Goal: Check status: Check status

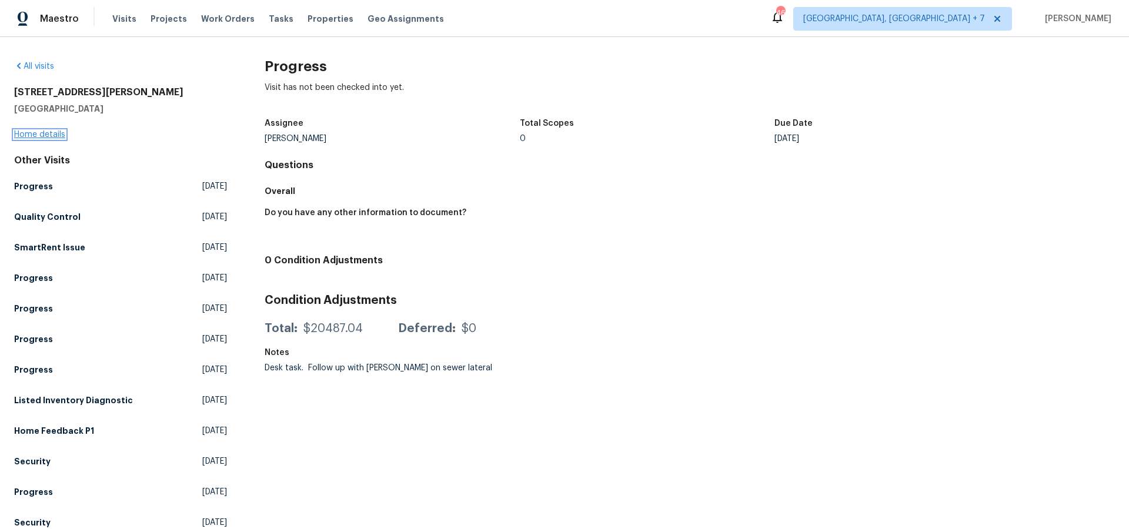
click at [61, 132] on link "Home details" at bounding box center [39, 135] width 51 height 8
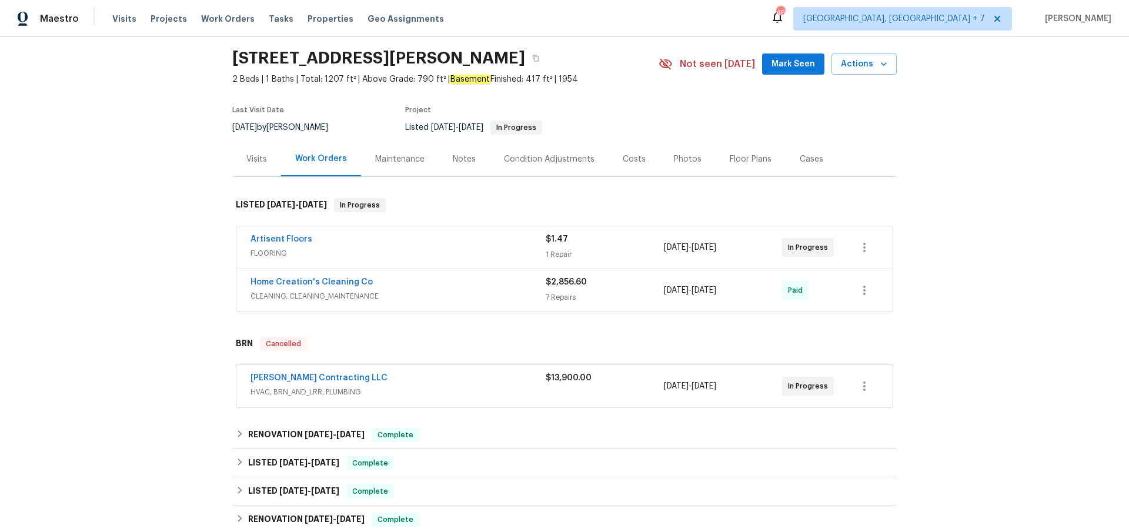
scroll to position [47, 0]
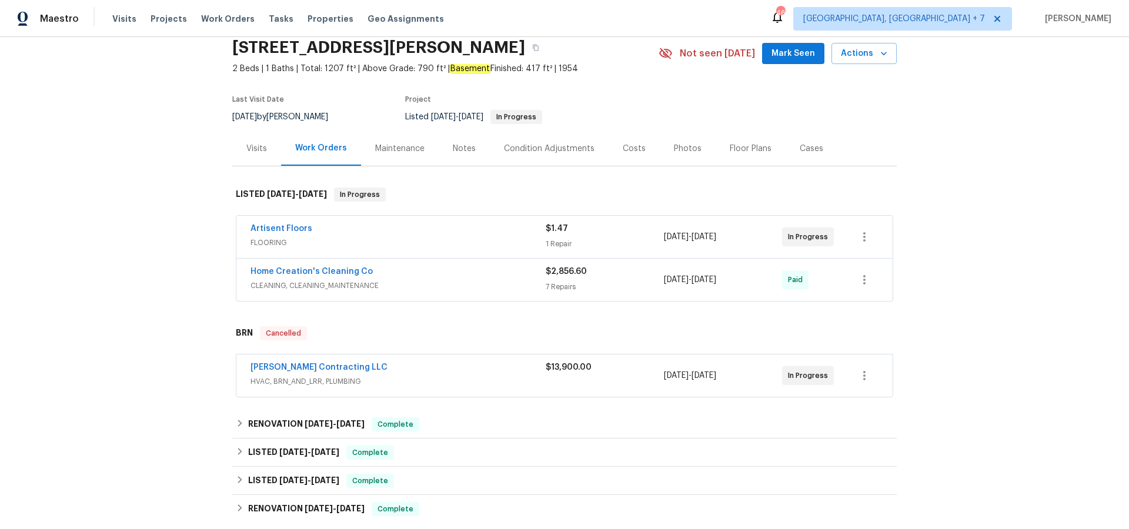
click at [333, 151] on div "Work Orders" at bounding box center [321, 148] width 52 height 12
click at [332, 147] on div "Work Orders" at bounding box center [321, 148] width 52 height 12
click at [253, 147] on div "Visits" at bounding box center [256, 149] width 21 height 12
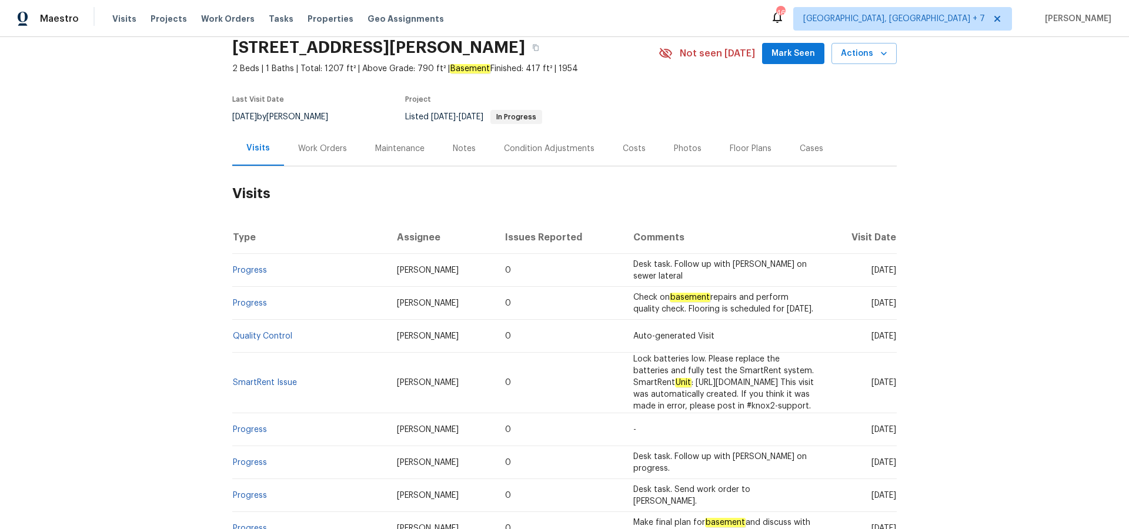
click at [307, 149] on div "Work Orders" at bounding box center [322, 149] width 49 height 12
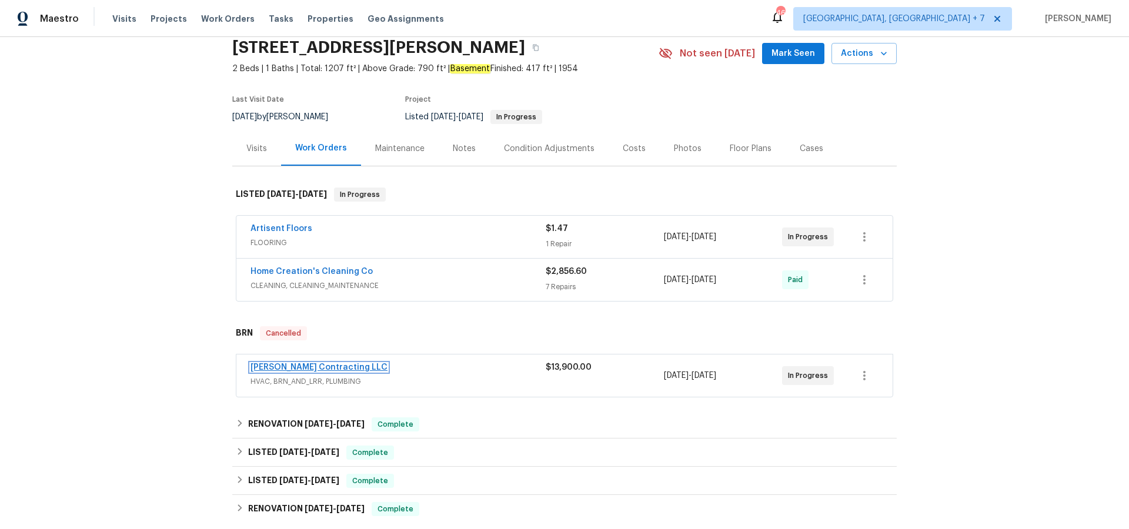
click at [283, 366] on link "[PERSON_NAME] Contracting LLC" at bounding box center [318, 367] width 137 height 8
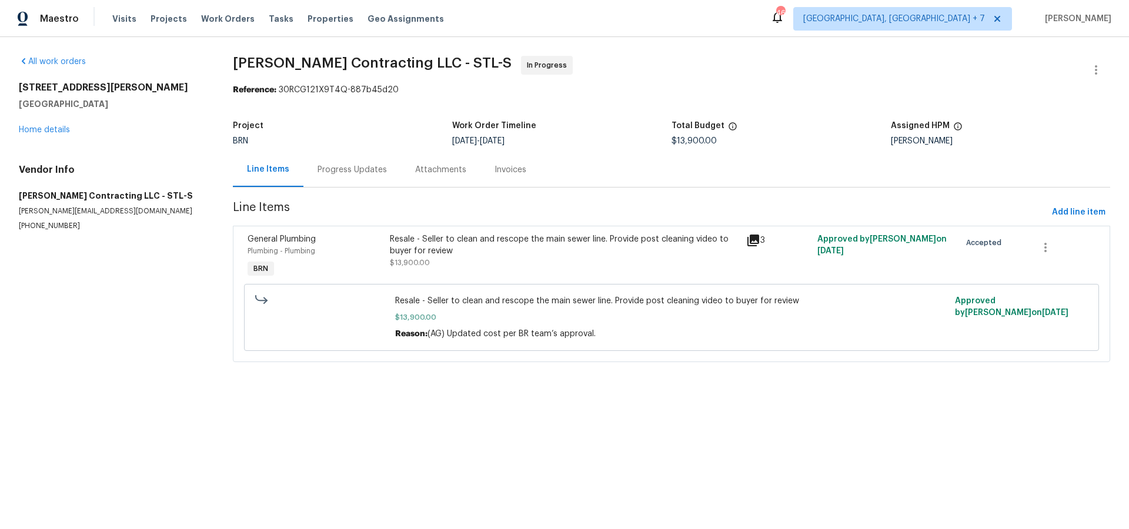
click at [333, 164] on div "Progress Updates" at bounding box center [351, 170] width 69 height 12
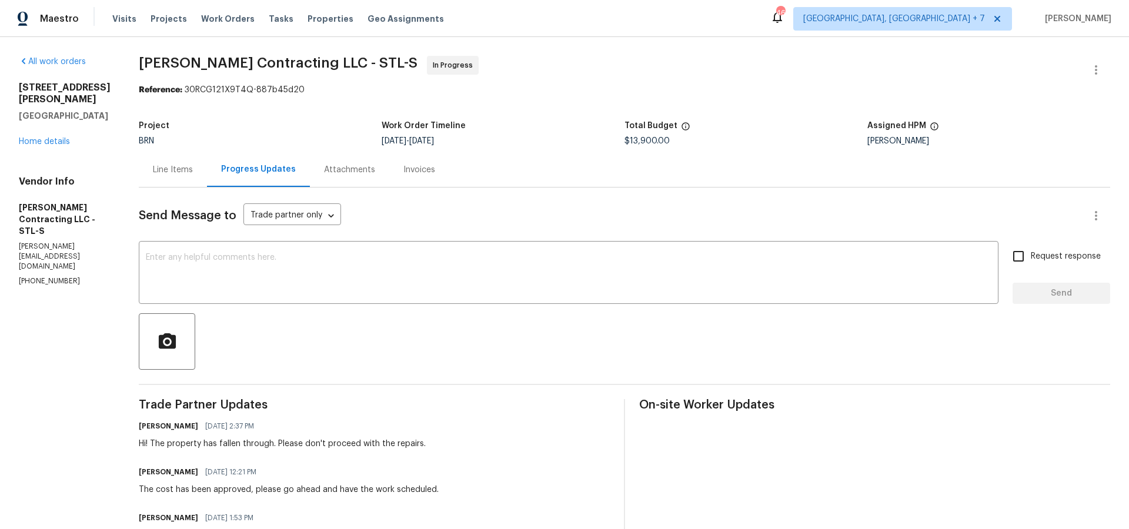
click at [32, 136] on div "[STREET_ADDRESS][PERSON_NAME] Home details" at bounding box center [65, 115] width 92 height 66
click at [32, 140] on link "Home details" at bounding box center [44, 142] width 51 height 8
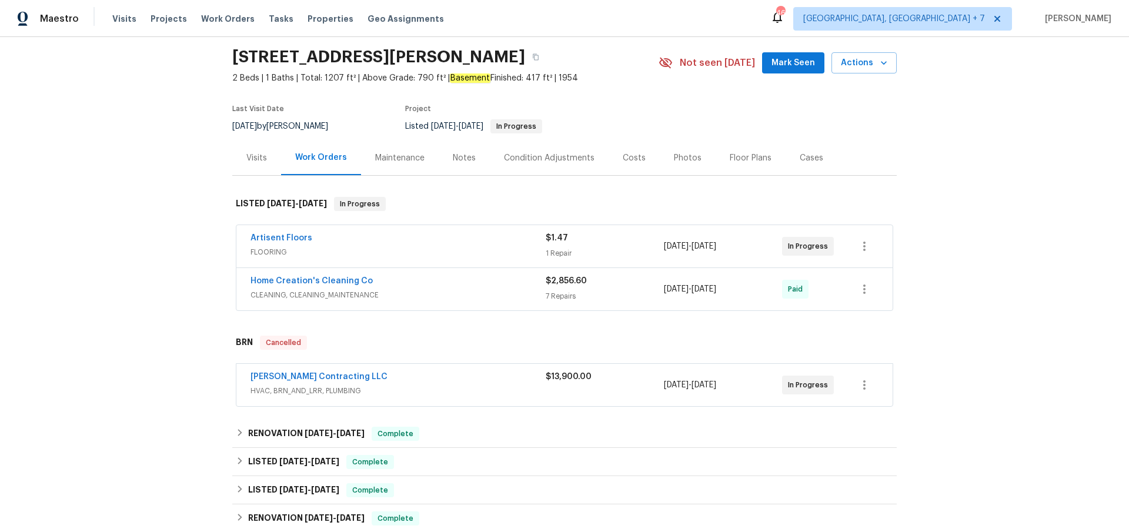
scroll to position [42, 0]
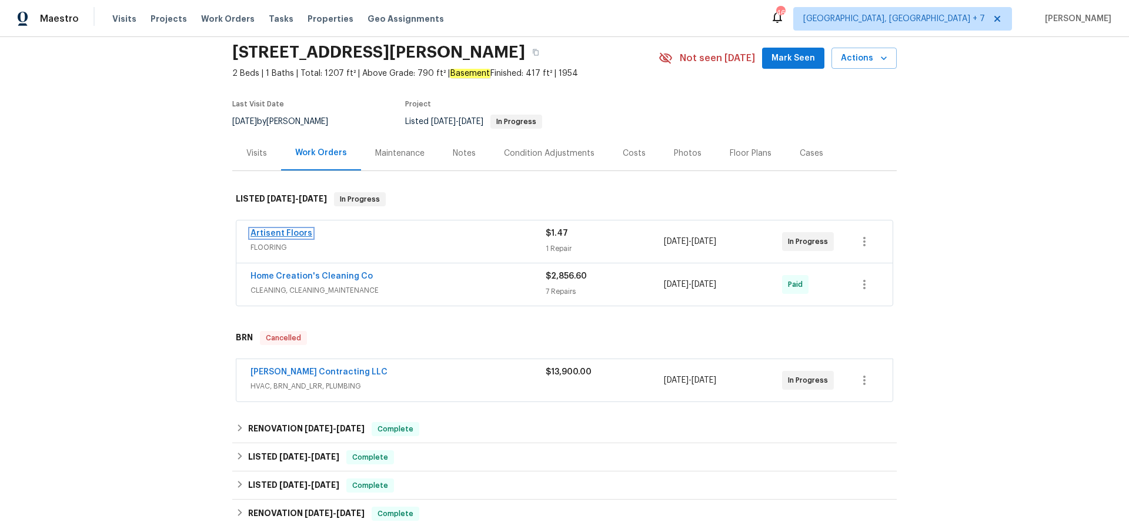
click at [275, 233] on link "Artisent Floors" at bounding box center [281, 233] width 62 height 8
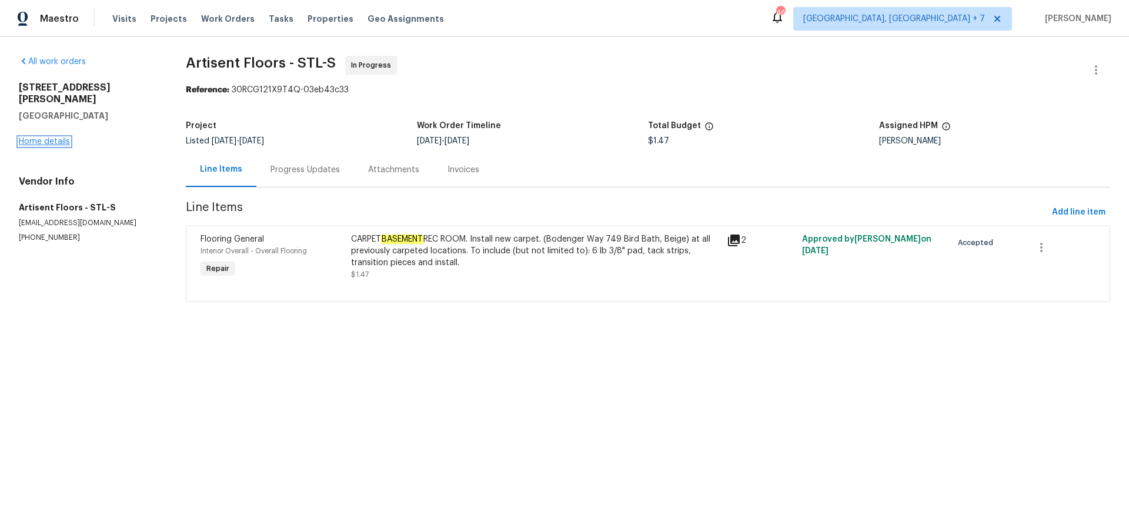
click at [55, 138] on link "Home details" at bounding box center [44, 142] width 51 height 8
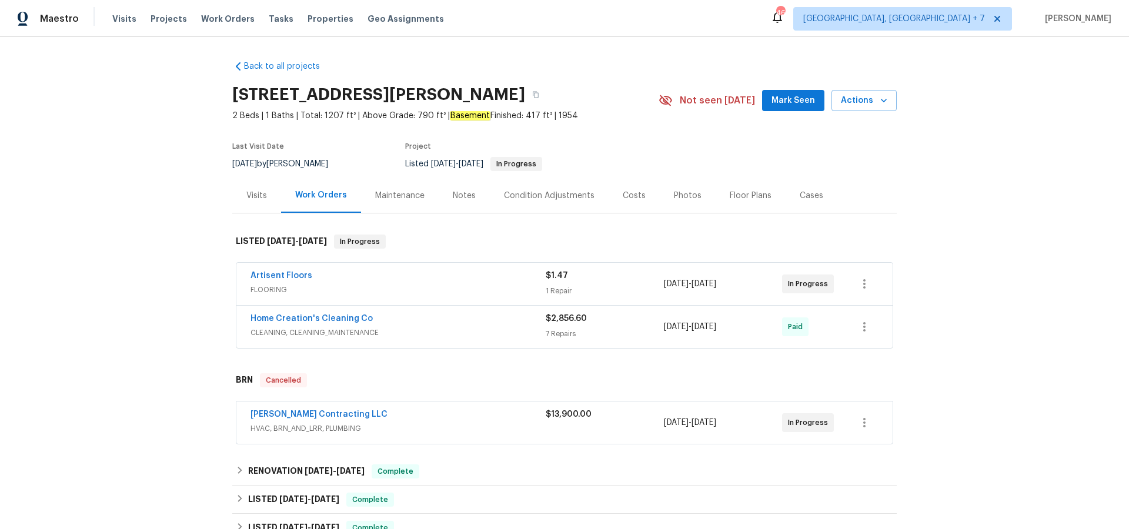
click at [466, 196] on div "Notes" at bounding box center [464, 196] width 23 height 12
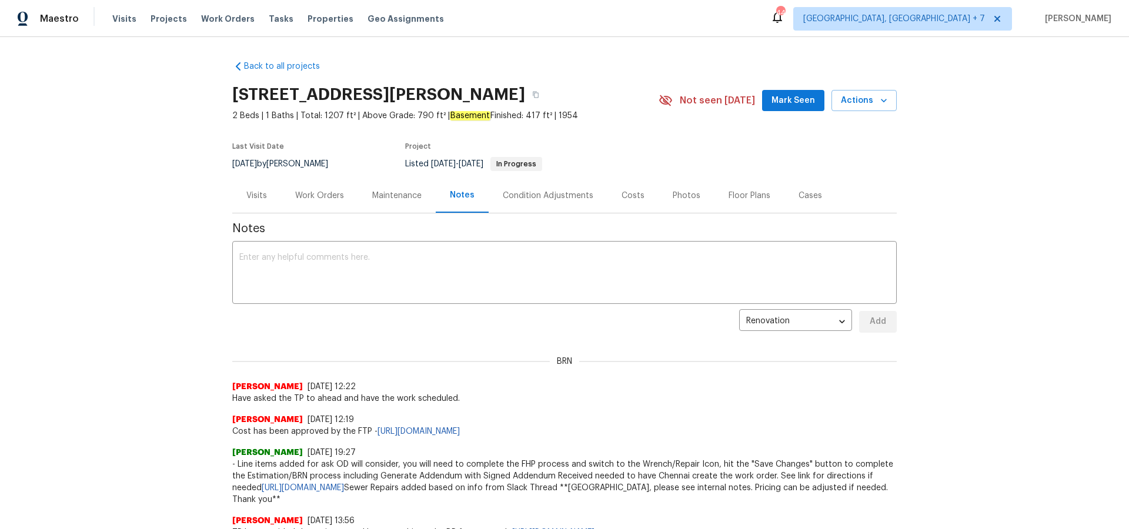
click at [320, 196] on div "Work Orders" at bounding box center [319, 196] width 49 height 12
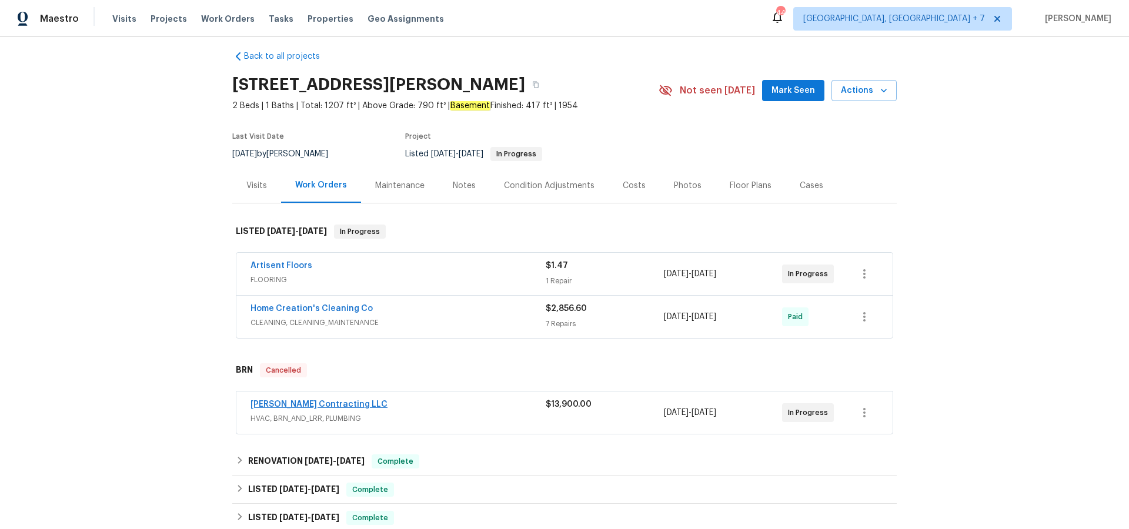
scroll to position [11, 0]
click at [303, 403] on link "[PERSON_NAME] Contracting LLC" at bounding box center [318, 403] width 137 height 8
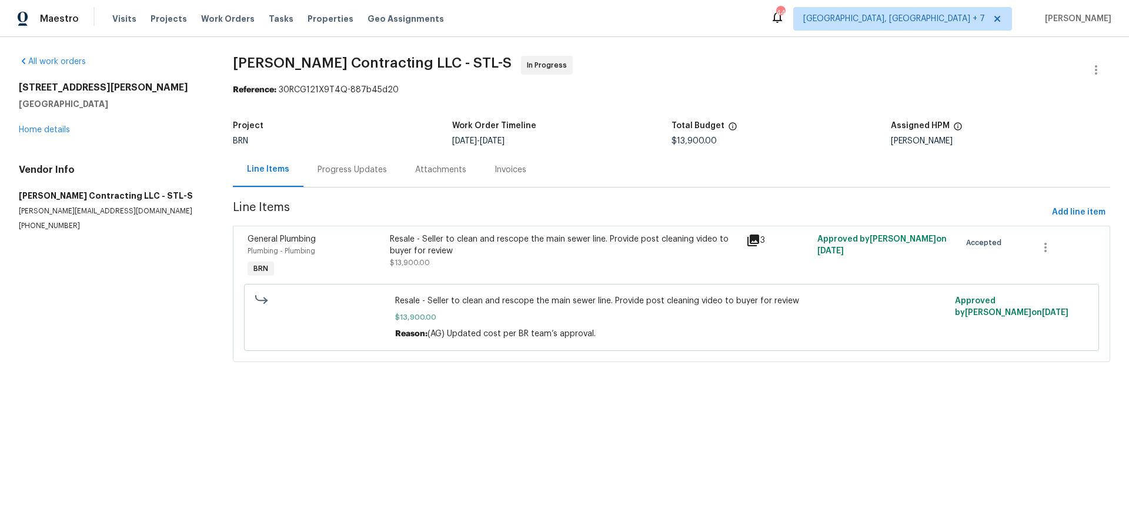
click at [349, 167] on div "Progress Updates" at bounding box center [351, 170] width 69 height 12
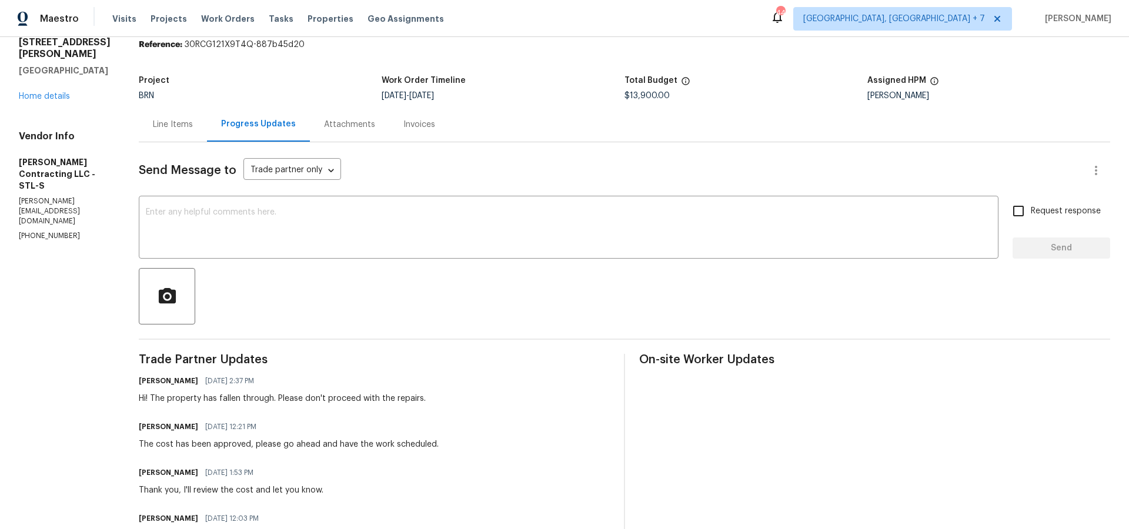
scroll to position [52, 0]
